Goal: Task Accomplishment & Management: Complete application form

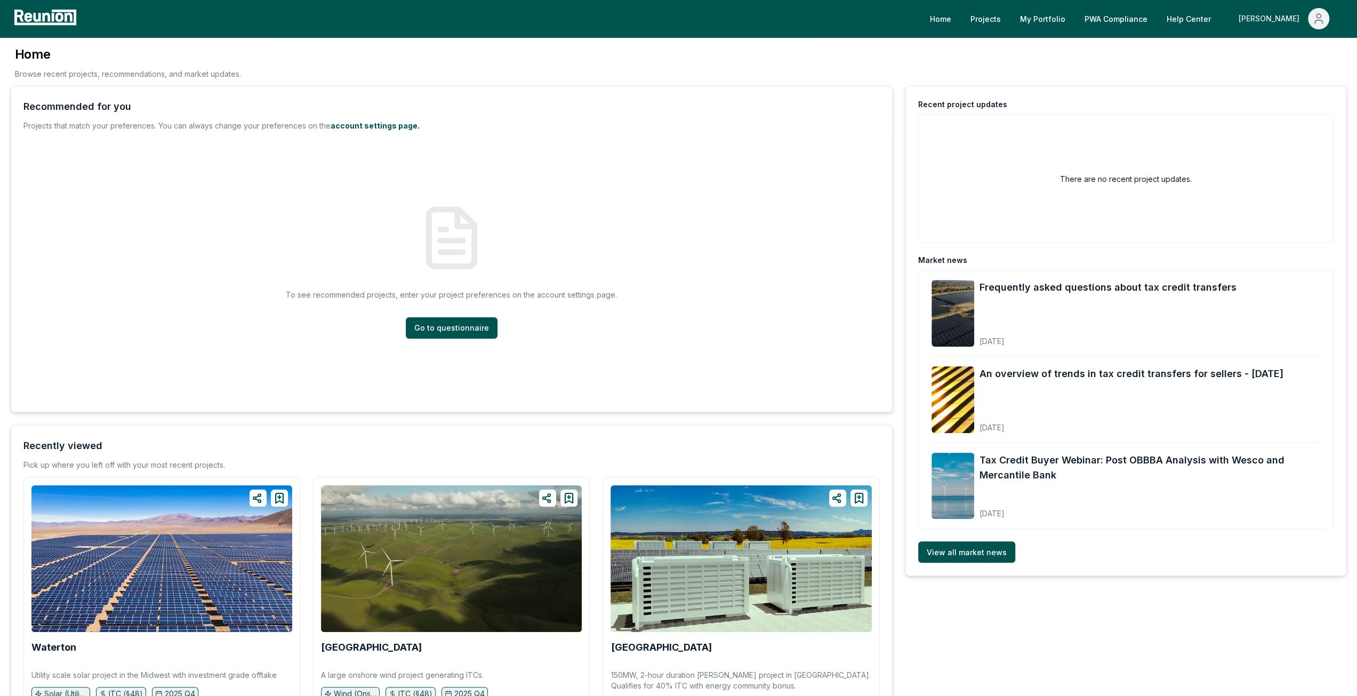
click at [1290, 13] on div "[PERSON_NAME]" at bounding box center [1270, 18] width 65 height 21
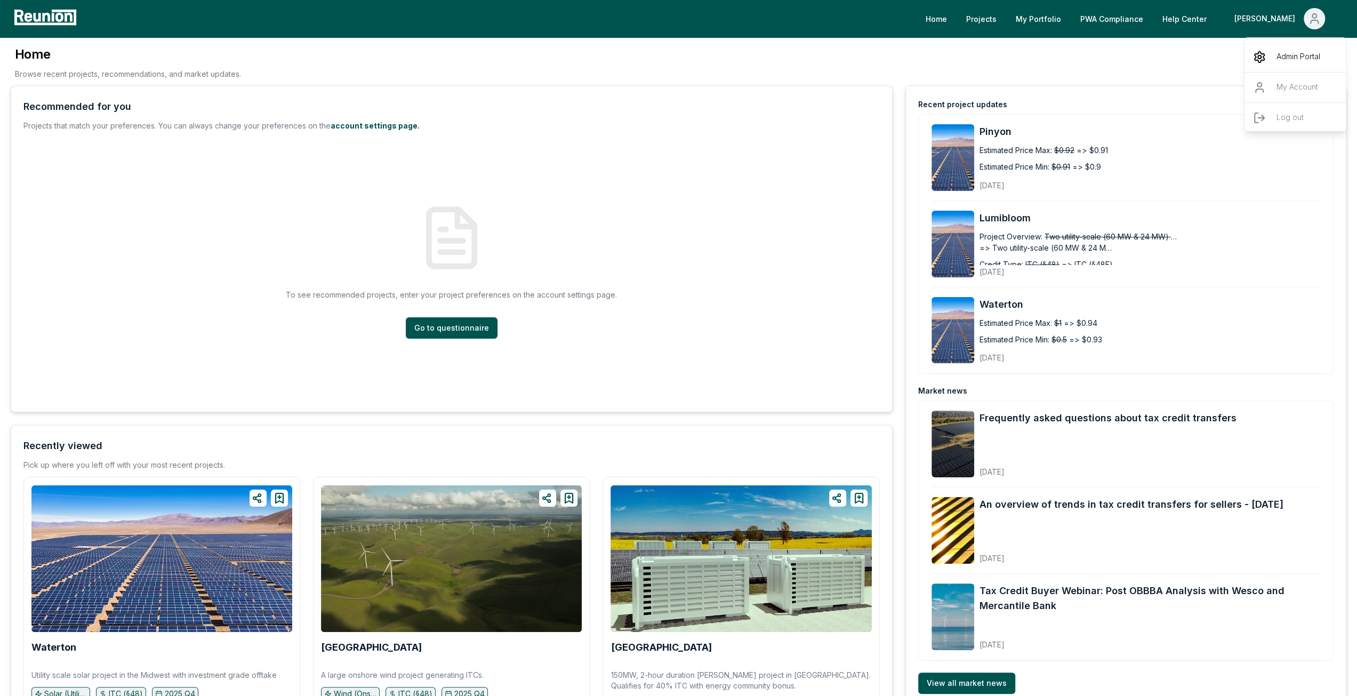
click at [1284, 59] on p "Admin Portal" at bounding box center [1298, 57] width 44 height 13
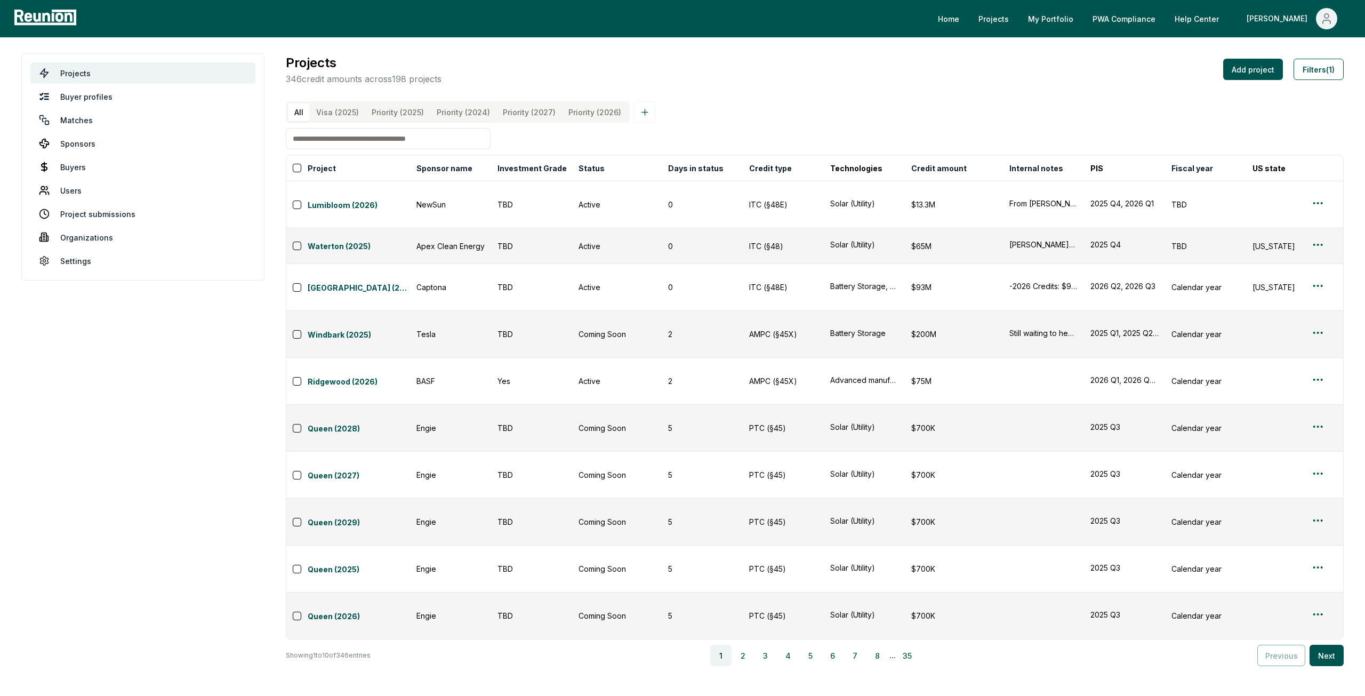
click at [375, 149] on input at bounding box center [388, 138] width 205 height 21
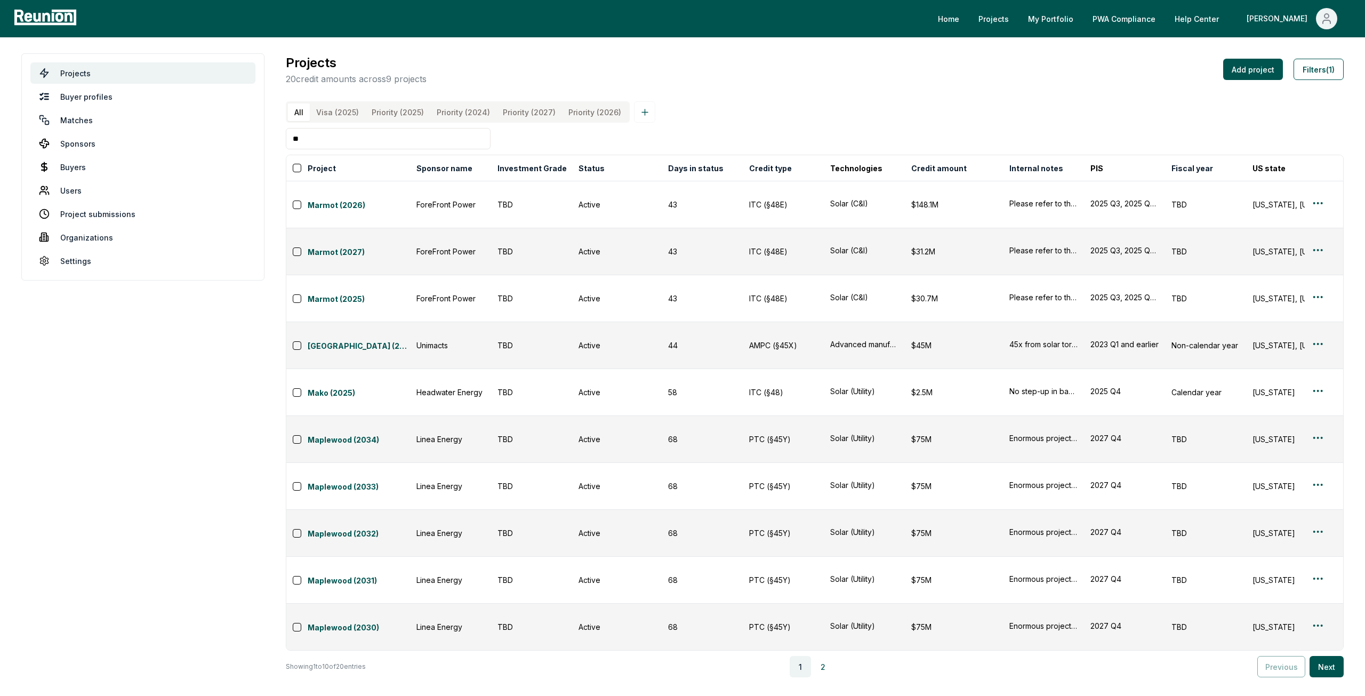
type input "*"
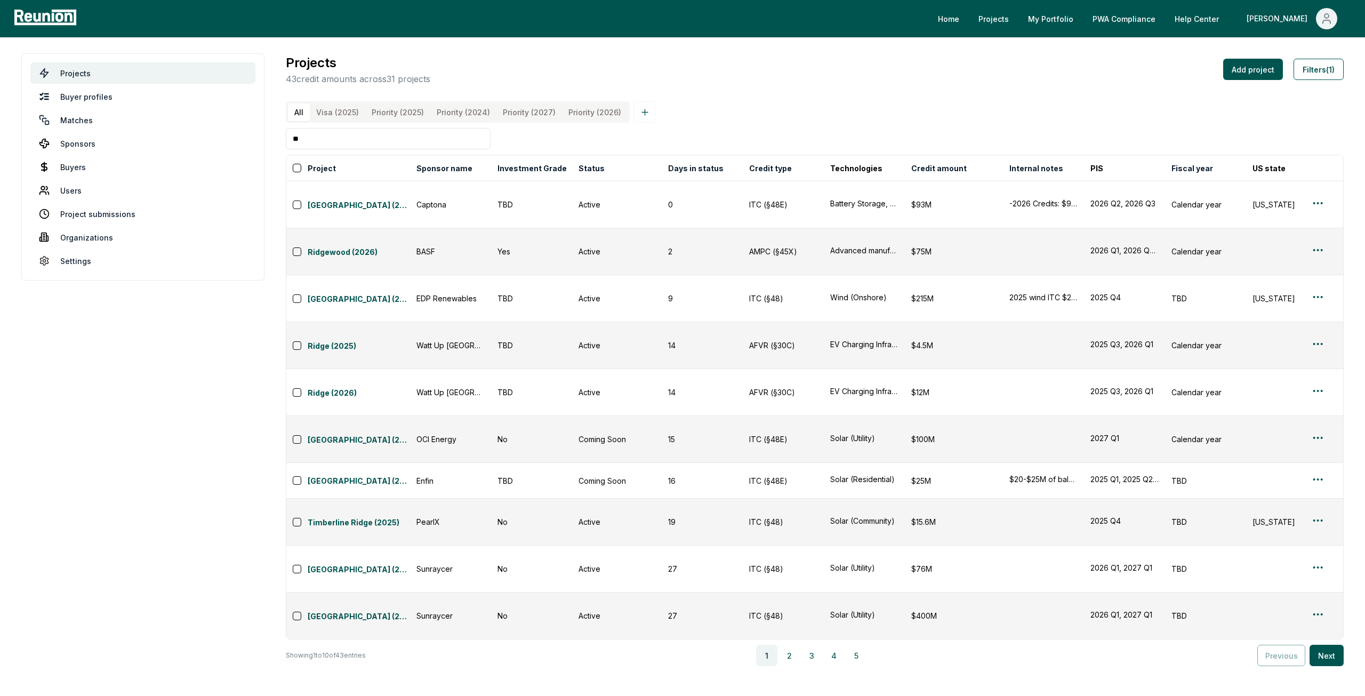
type input "*"
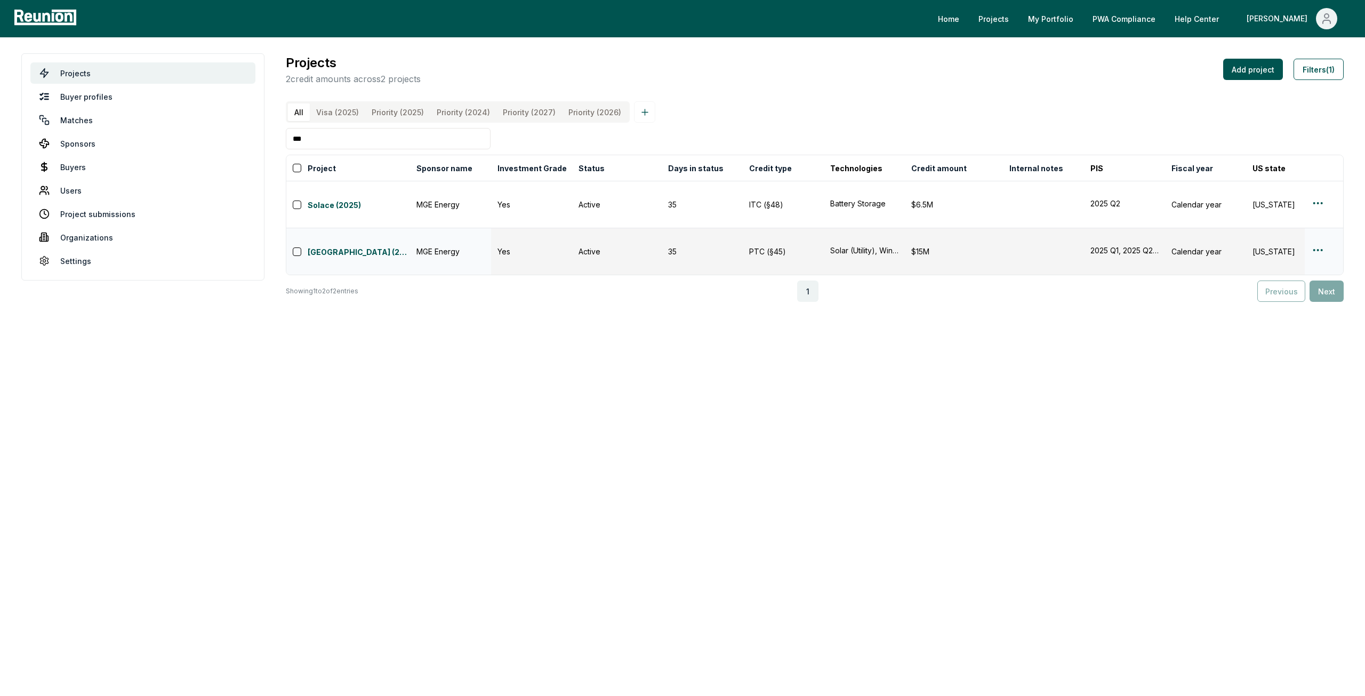
type input "***"
